Goal: Transaction & Acquisition: Purchase product/service

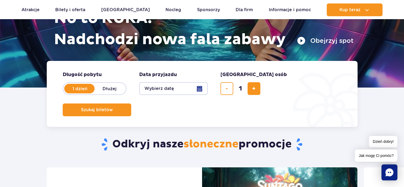
scroll to position [80, 0]
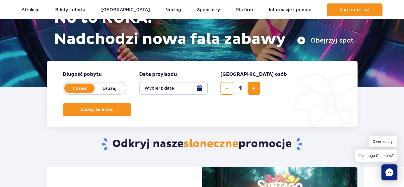
click at [162, 87] on button "Wybierz datę" at bounding box center [173, 88] width 68 height 13
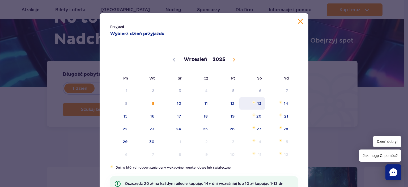
click at [256, 105] on span "13" at bounding box center [252, 103] width 27 height 12
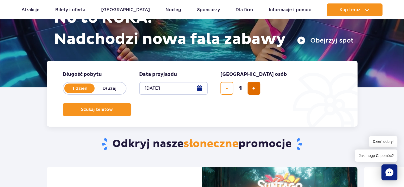
click at [255, 88] on span "dodaj bilet" at bounding box center [253, 88] width 3 height 0
type input "3"
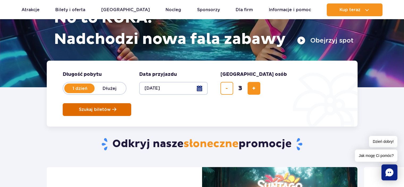
click at [111, 107] on span "Szukaj biletów" at bounding box center [95, 109] width 32 height 5
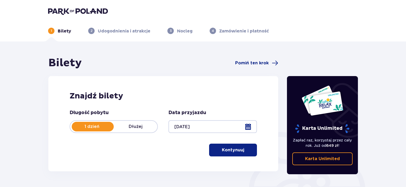
click at [195, 126] on div at bounding box center [212, 126] width 88 height 13
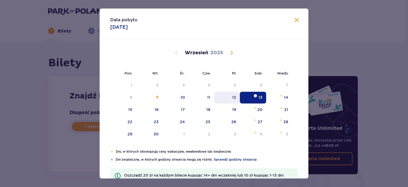
click at [233, 99] on div "12" at bounding box center [234, 96] width 4 height 5
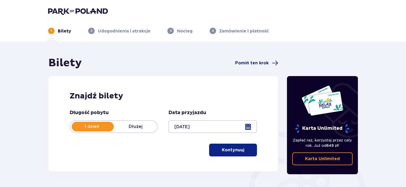
click at [238, 146] on button "Kontynuuj" at bounding box center [233, 149] width 48 height 13
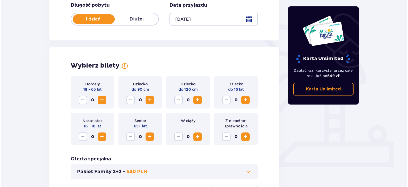
scroll to position [94, 0]
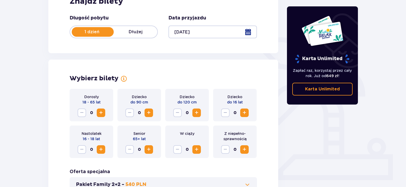
click at [203, 32] on div at bounding box center [212, 31] width 88 height 13
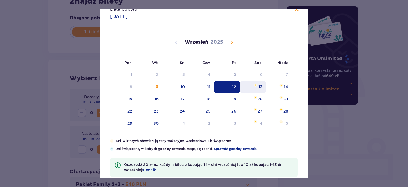
scroll to position [19, 0]
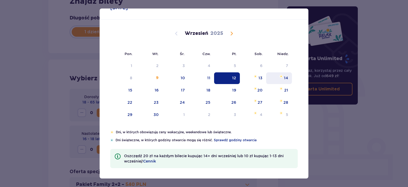
click at [282, 78] on div "14" at bounding box center [279, 78] width 26 height 12
type input "14.09.25"
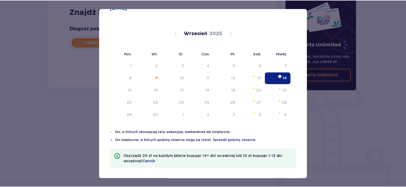
scroll to position [84, 0]
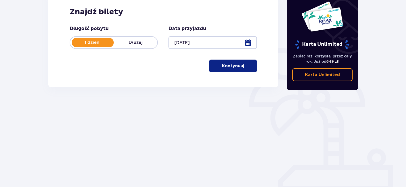
click at [28, 86] on div "Bilety Pomiń ten krok Znajdź bilety Długość pobytu 1 dzień Dłużej Data przyjazd…" at bounding box center [203, 72] width 406 height 229
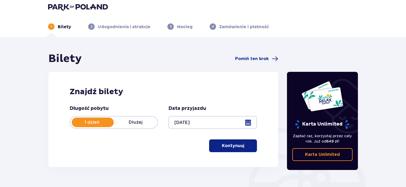
click at [238, 146] on p "Kontynuuj" at bounding box center [233, 146] width 22 height 6
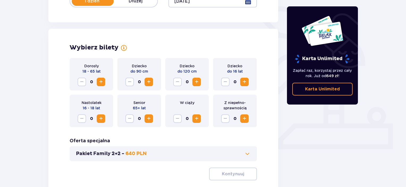
scroll to position [94, 0]
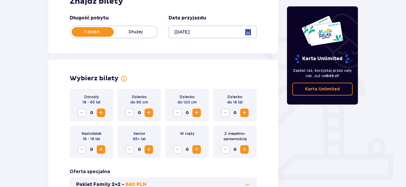
click at [197, 115] on span "Increase" at bounding box center [196, 112] width 6 height 6
click at [98, 113] on span "Increase" at bounding box center [101, 112] width 6 height 6
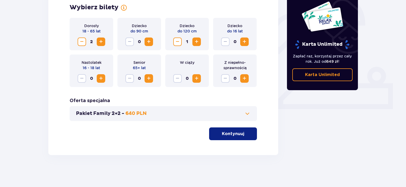
click at [246, 130] on span "button" at bounding box center [245, 133] width 6 height 6
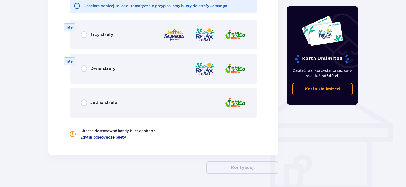
scroll to position [343, 0]
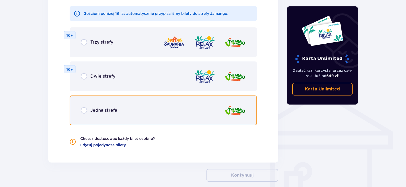
click at [83, 112] on input "radio" at bounding box center [84, 110] width 6 height 6
radio input "true"
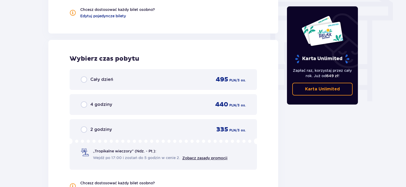
scroll to position [462, 0]
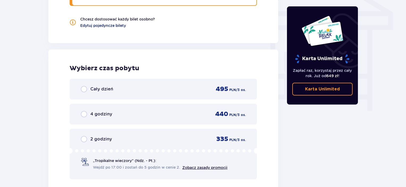
click at [87, 86] on div "Cały dzień" at bounding box center [97, 89] width 32 height 6
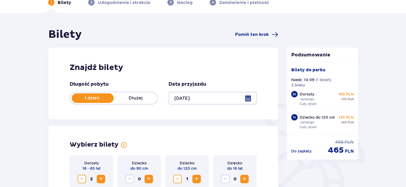
scroll to position [0, 0]
